Goal: Task Accomplishment & Management: Manage account settings

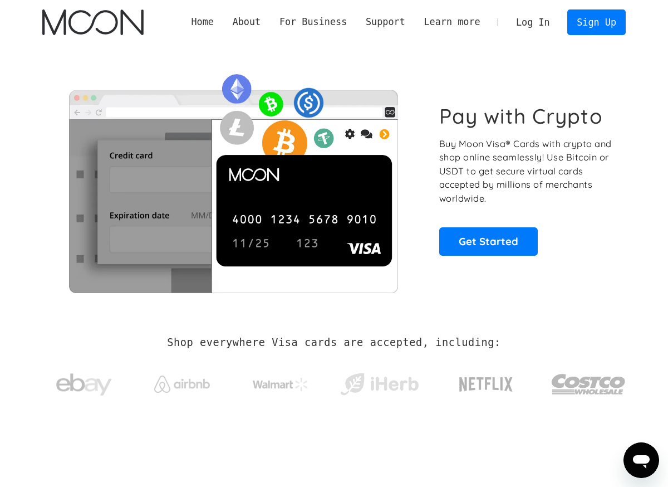
click at [531, 21] on link "Log In" at bounding box center [533, 22] width 52 height 25
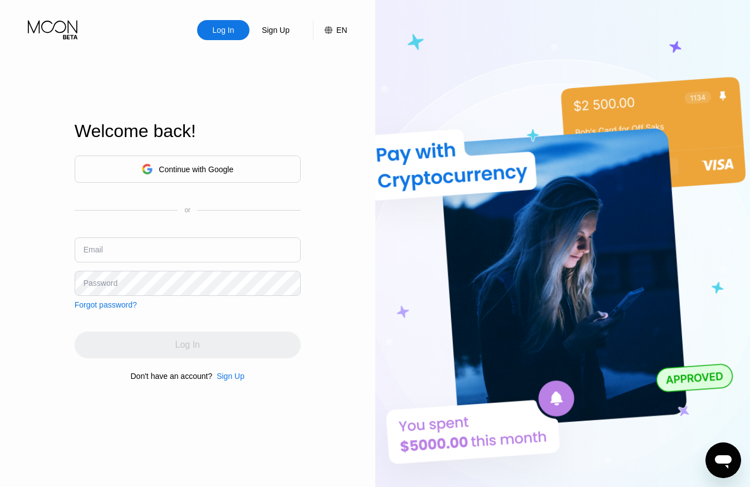
click at [212, 151] on div "Welcome back!" at bounding box center [188, 138] width 226 height 34
click at [219, 168] on div "Continue with Google" at bounding box center [196, 169] width 75 height 9
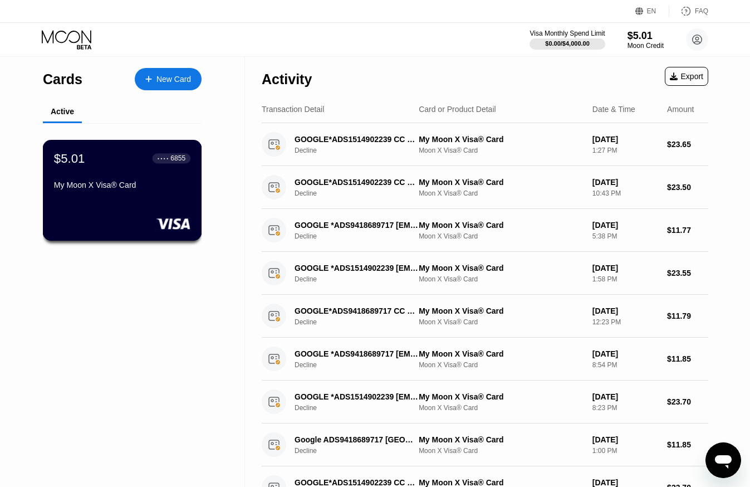
click at [172, 197] on div "$5.01 ● ● ● ● 6855 My Moon X Visa® Card" at bounding box center [122, 190] width 159 height 101
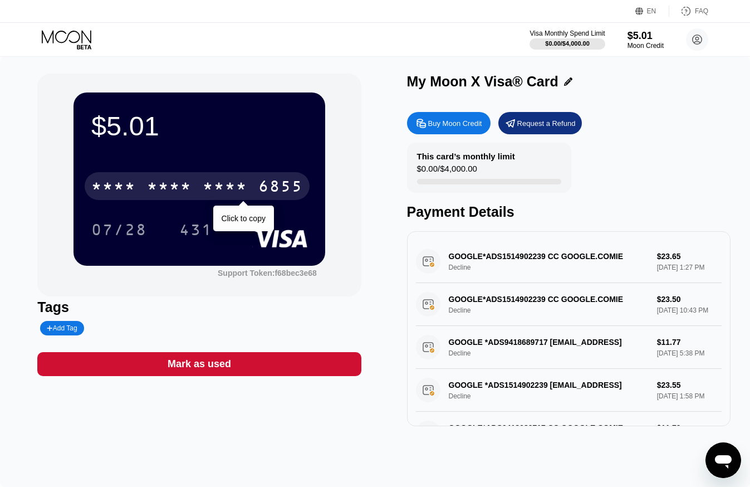
click at [225, 186] on div "* * * *" at bounding box center [225, 188] width 45 height 18
